Goal: Task Accomplishment & Management: Use online tool/utility

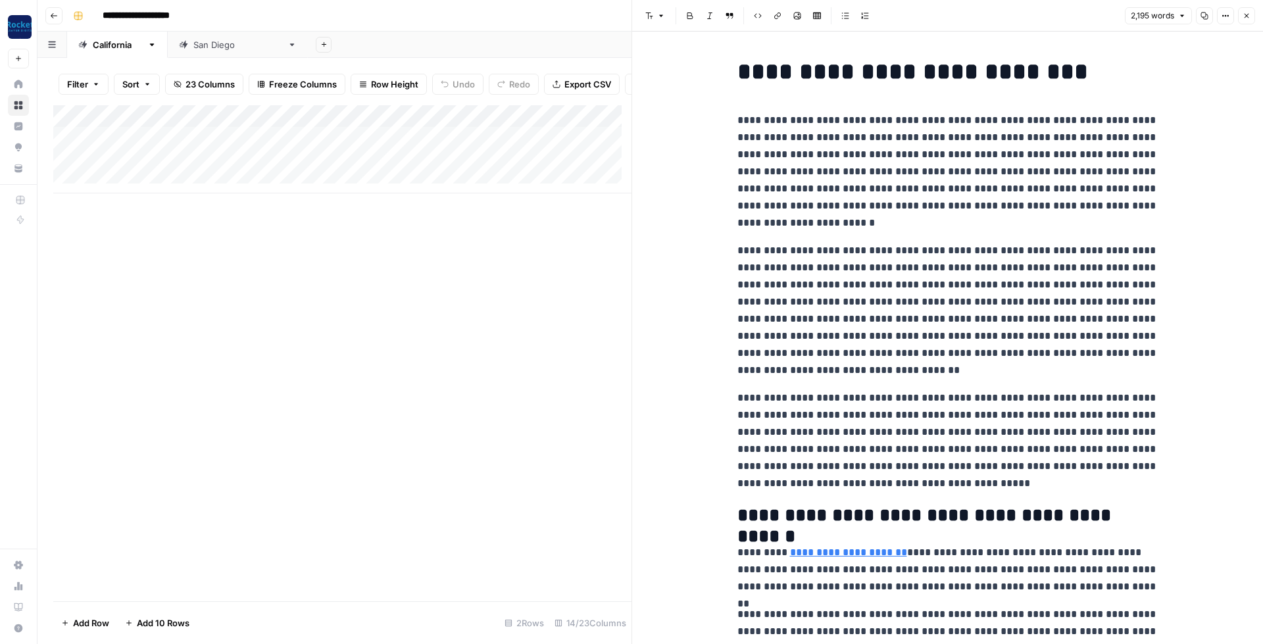
click at [577, 255] on div "Add Column" at bounding box center [342, 353] width 578 height 496
click at [1247, 11] on button "Close" at bounding box center [1246, 15] width 17 height 17
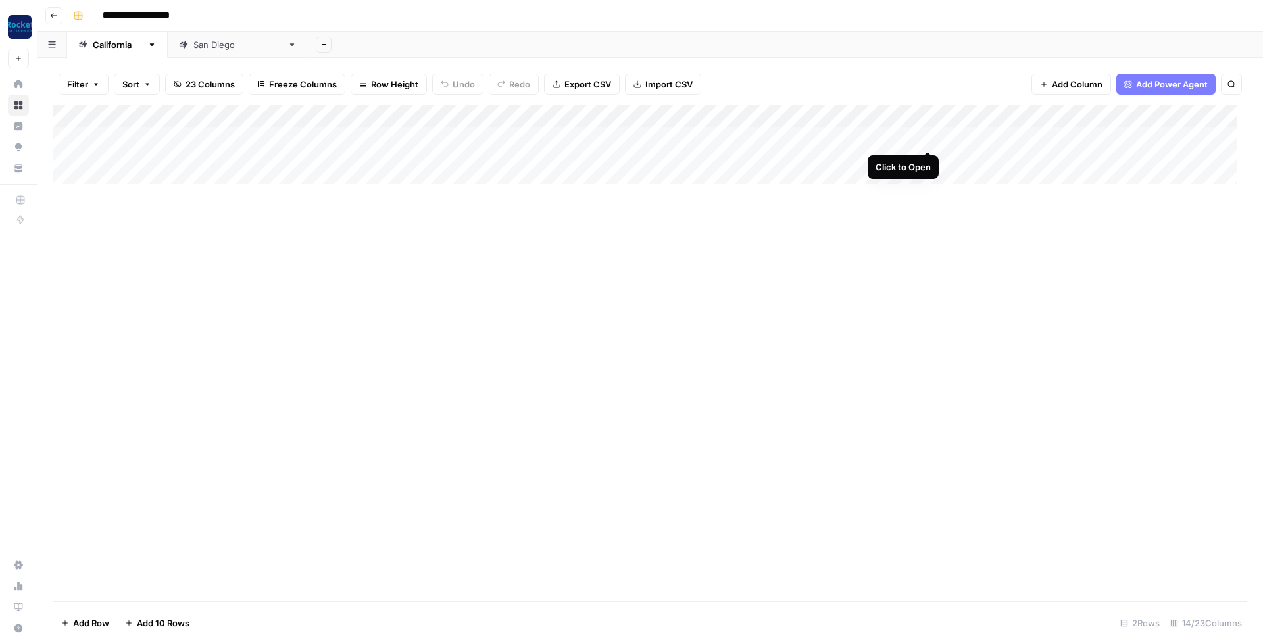
click at [926, 139] on div "Add Column" at bounding box center [650, 149] width 1194 height 88
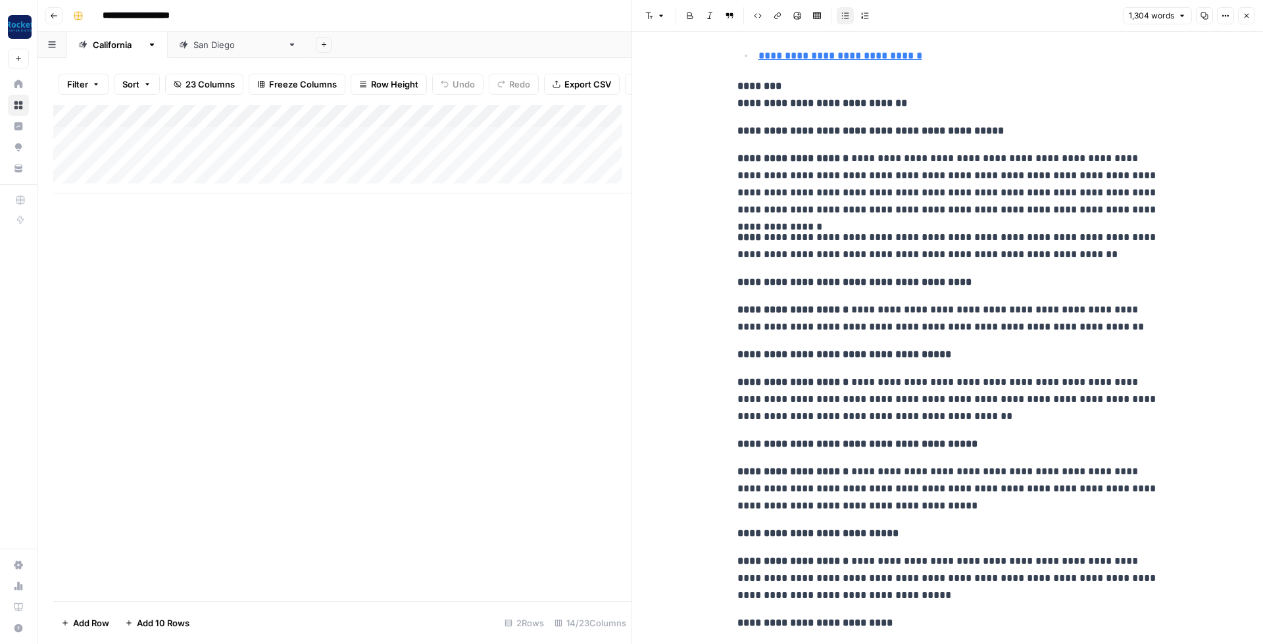
scroll to position [913, 0]
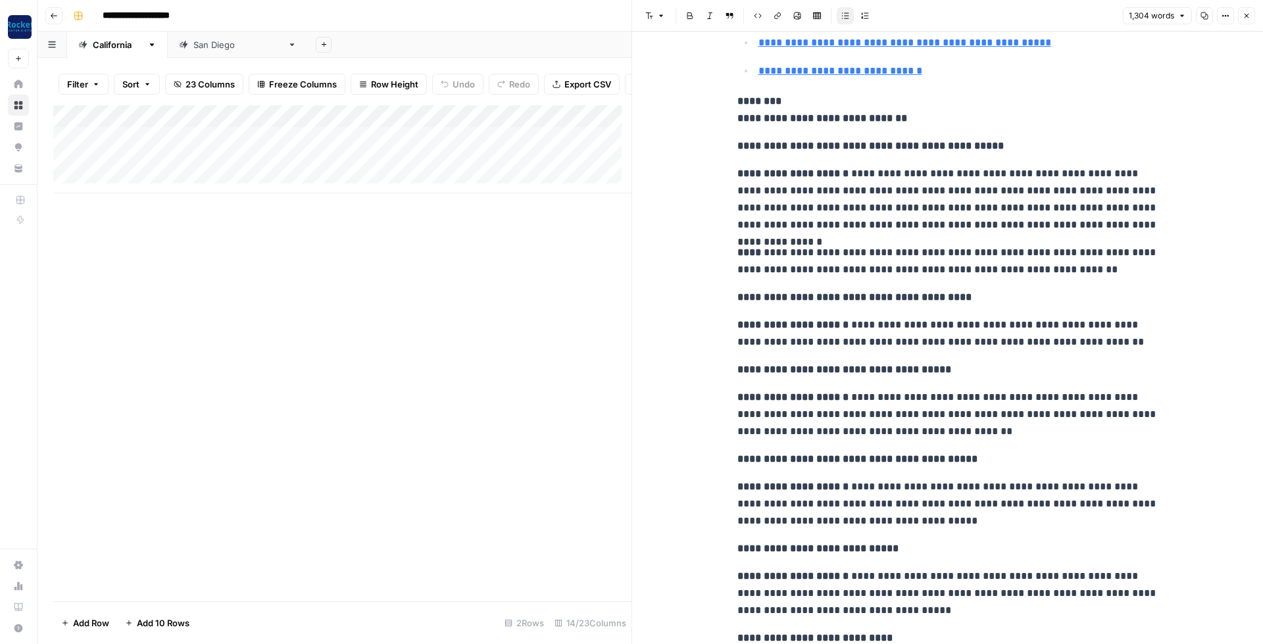
click at [547, 298] on div "Add Column" at bounding box center [342, 353] width 578 height 496
